Goal: Information Seeking & Learning: Learn about a topic

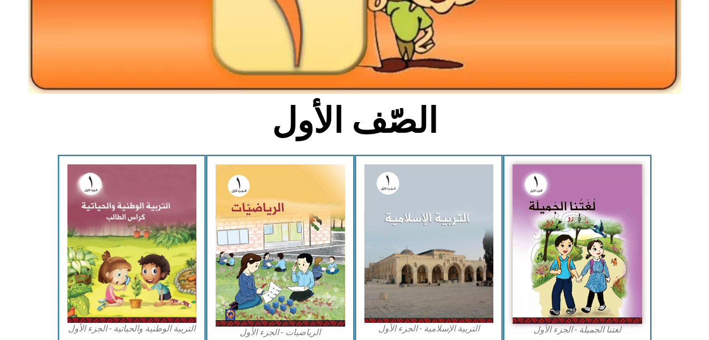
scroll to position [189, 0]
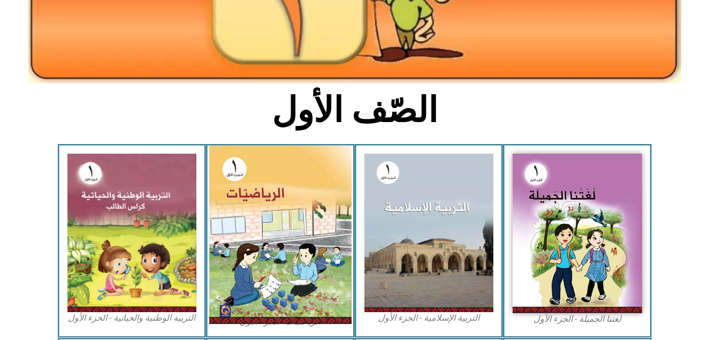
click at [284, 203] on img at bounding box center [280, 235] width 142 height 178
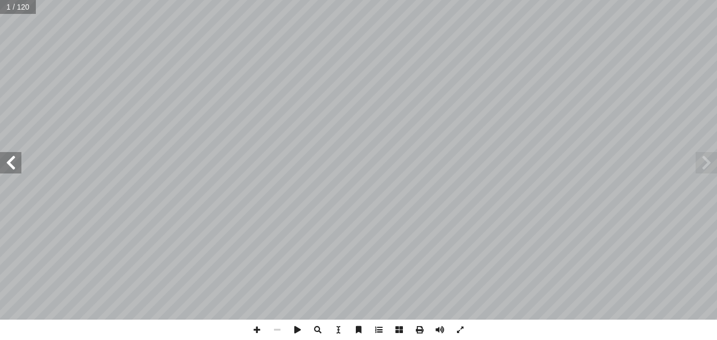
click at [378, 328] on span at bounding box center [379, 330] width 20 height 20
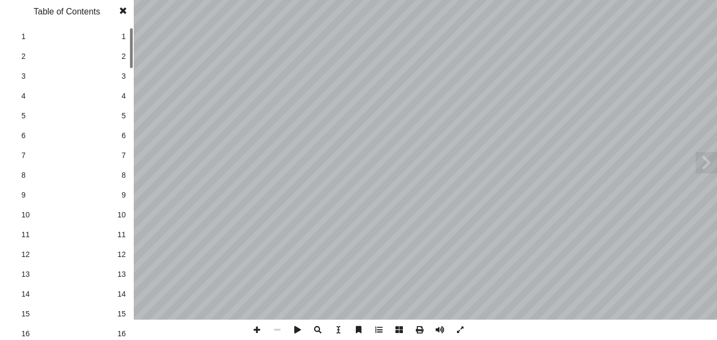
click at [378, 328] on span at bounding box center [379, 330] width 20 height 20
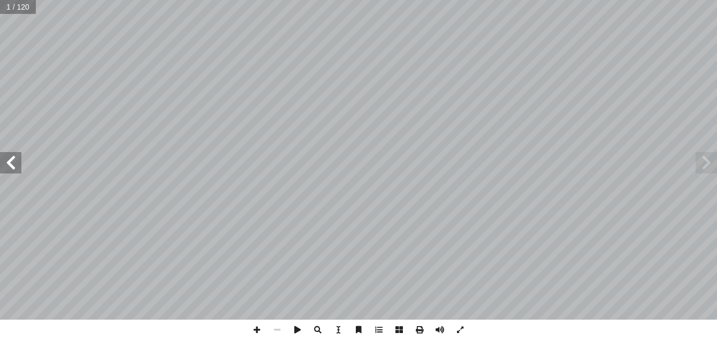
click at [378, 328] on span at bounding box center [379, 330] width 20 height 20
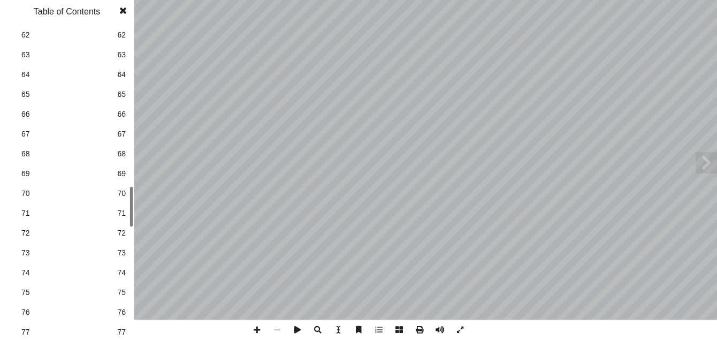
click at [126, 226] on div "1 1 2 2 3 3 4 4 5 5 6 6 7 7 8 8 9 9 10 10 11 11 12 12 13 13 14 14 15 15 16 16 1…" at bounding box center [67, 183] width 134 height 313
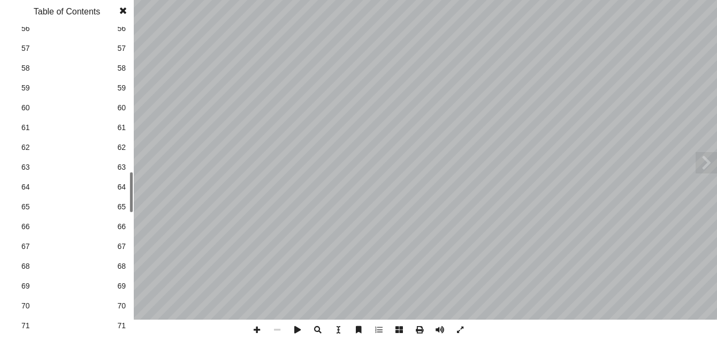
click at [111, 97] on html "الصفحة الرئيسية الصف الأول الصف الثاني الصف الثالث الصف الرابع الصف الخامس الصف…" at bounding box center [358, 48] width 717 height 97
click at [58, 235] on link "66 66" at bounding box center [65, 227] width 120 height 20
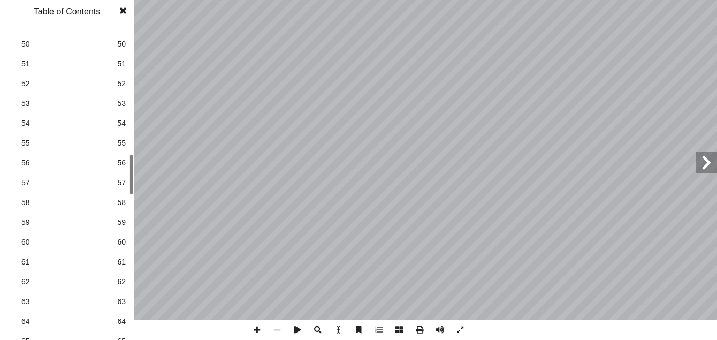
click at [108, 187] on link "57 57" at bounding box center [65, 183] width 120 height 20
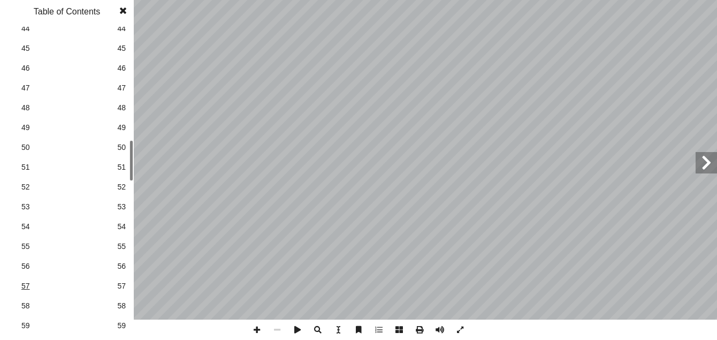
click at [85, 296] on link "57 57" at bounding box center [65, 286] width 120 height 20
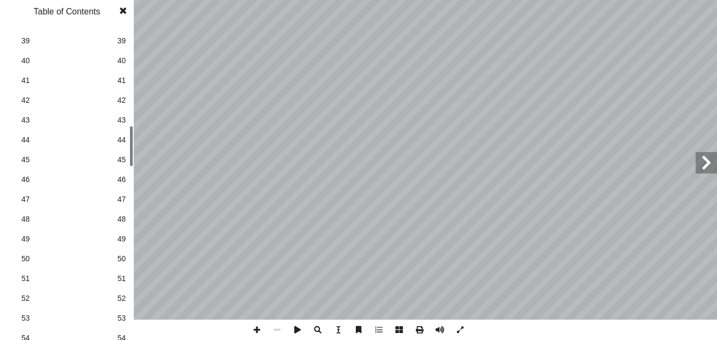
click at [115, 71] on link "40 40" at bounding box center [65, 61] width 120 height 20
click at [115, 142] on link "35 35" at bounding box center [65, 140] width 120 height 20
click at [122, 217] on span "39" at bounding box center [121, 219] width 9 height 11
click at [121, 13] on span at bounding box center [122, 10] width 19 height 21
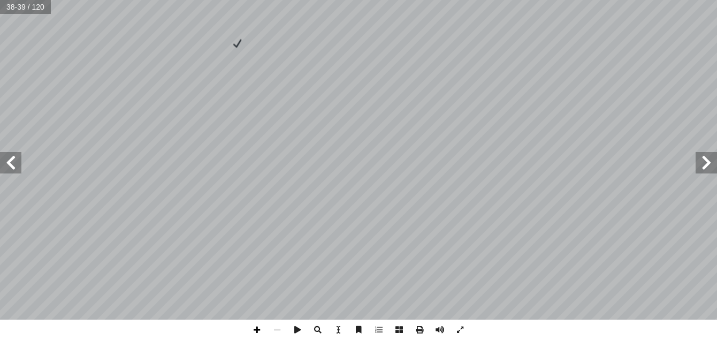
click at [255, 330] on span at bounding box center [257, 330] width 20 height 20
click at [277, 333] on span at bounding box center [277, 330] width 20 height 20
click at [14, 164] on span at bounding box center [10, 162] width 21 height 21
click at [13, 164] on span at bounding box center [10, 162] width 21 height 21
click at [380, 330] on span at bounding box center [379, 330] width 20 height 20
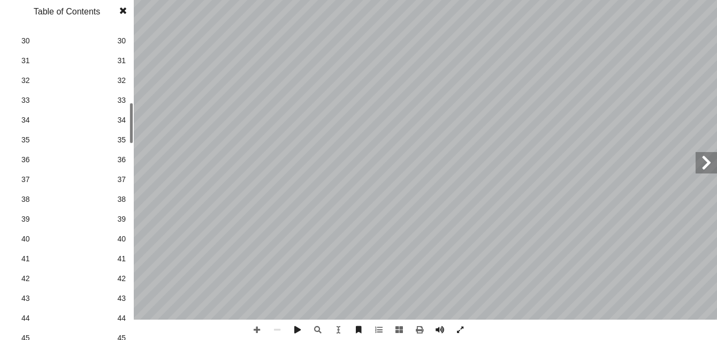
click at [123, 6] on div "3 ٨ جملة أ ا قر أ ا و  و أ ا  ة َ شار إ ا ع َ ض أ ا ة و َ ع جمو َ م ِّ ل ُ ر …" at bounding box center [358, 170] width 717 height 340
click at [123, 14] on span at bounding box center [122, 10] width 19 height 21
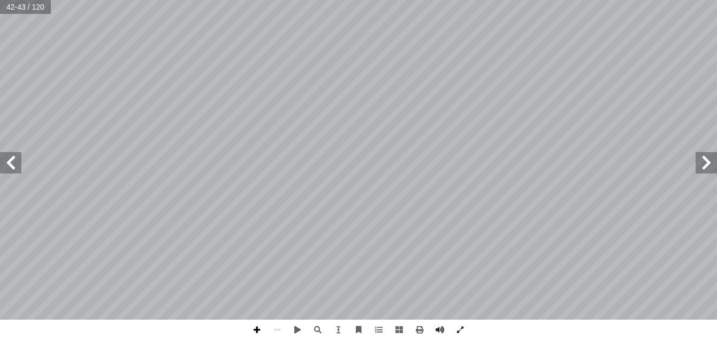
click at [256, 330] on span at bounding box center [257, 330] width 20 height 20
click at [704, 165] on span at bounding box center [706, 162] width 21 height 21
click at [8, 156] on span at bounding box center [10, 162] width 21 height 21
click at [10, 159] on span at bounding box center [10, 162] width 21 height 21
click at [708, 164] on span at bounding box center [706, 162] width 21 height 21
